Goal: Information Seeking & Learning: Learn about a topic

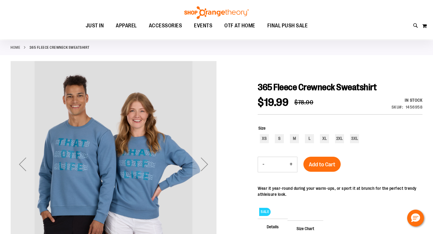
scroll to position [63, 0]
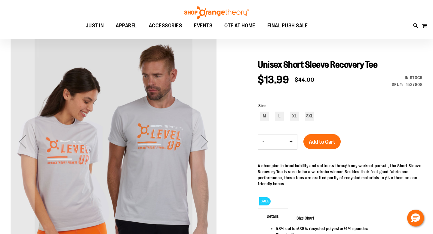
scroll to position [48, 0]
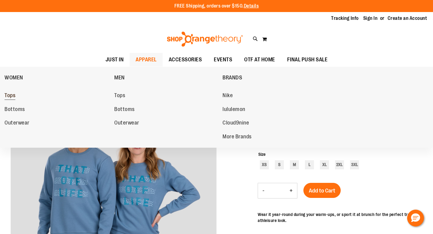
click at [11, 96] on span "Tops" at bounding box center [10, 96] width 11 height 8
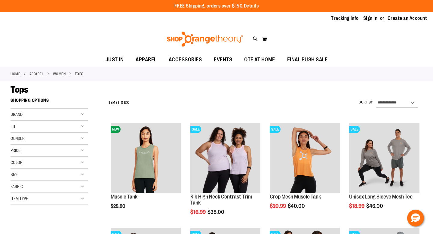
click at [85, 151] on div "Price" at bounding box center [50, 151] width 78 height 12
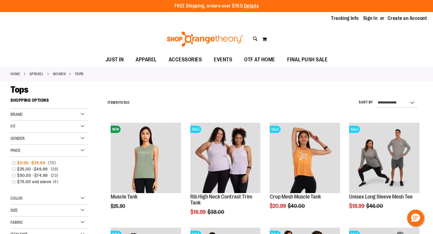
click at [20, 163] on span "$0.00" at bounding box center [23, 163] width 13 height 6
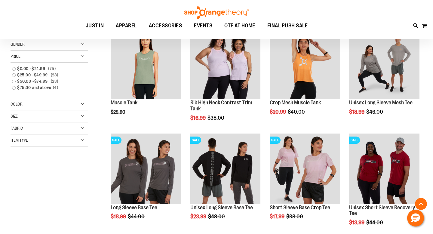
scroll to position [95, 0]
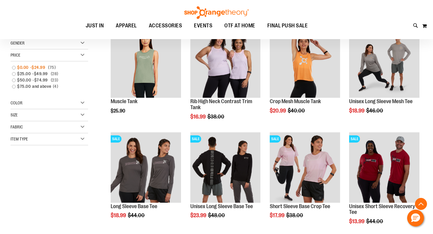
click at [15, 67] on link "$0.00 - $24.99 75 items" at bounding box center [46, 67] width 75 height 6
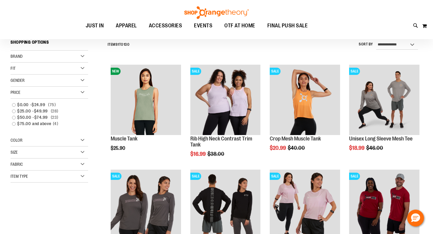
scroll to position [56, 0]
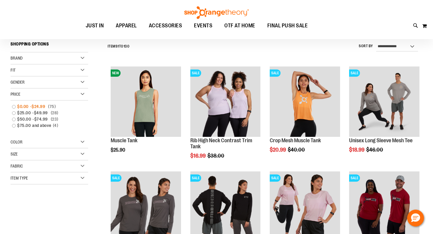
click at [13, 105] on link "$0.00 - $24.99 75 items" at bounding box center [46, 106] width 75 height 6
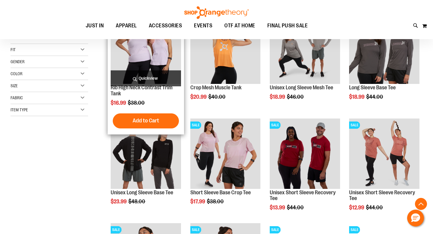
scroll to position [125, 0]
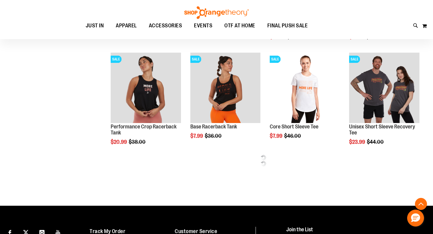
scroll to position [279, 0]
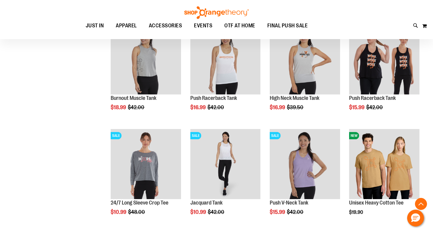
scroll to position [1008, 0]
